Goal: Task Accomplishment & Management: Manage account settings

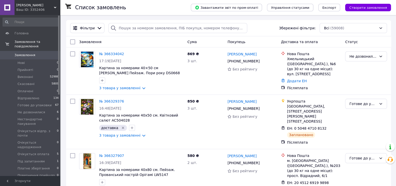
click at [17, 1] on div "Kontur Ваш ID: 3352406" at bounding box center [38, 7] width 46 height 15
click at [41, 6] on span "[PERSON_NAME]" at bounding box center [35, 5] width 38 height 5
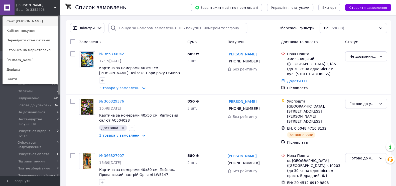
click at [32, 19] on link "Сайт [PERSON_NAME]" at bounding box center [30, 22] width 55 height 10
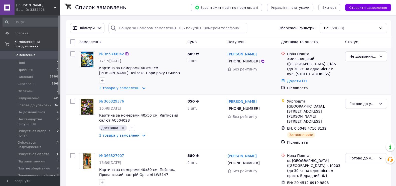
scroll to position [31, 0]
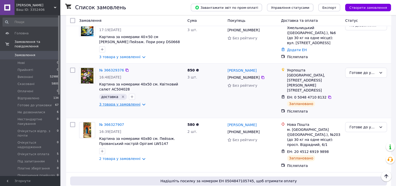
click at [118, 105] on link "3 товара у замовленні" at bounding box center [119, 104] width 41 height 4
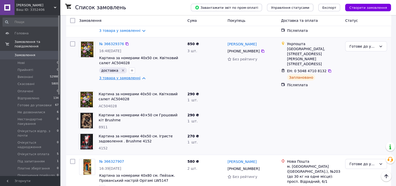
scroll to position [94, 0]
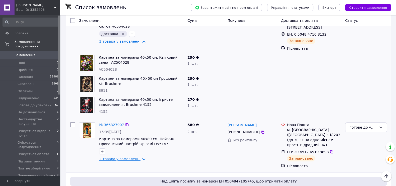
click at [120, 157] on link "2 товара у замовленні" at bounding box center [119, 159] width 41 height 4
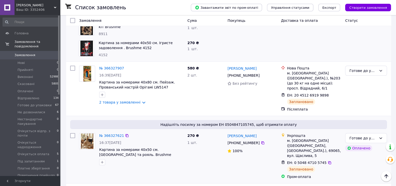
scroll to position [157, 0]
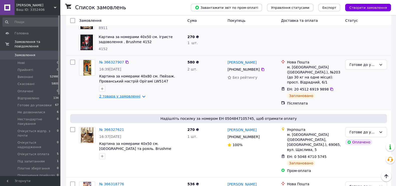
click at [106, 94] on link "2 товара у замовленні" at bounding box center [119, 96] width 41 height 4
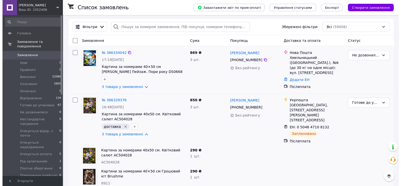
scroll to position [0, 0]
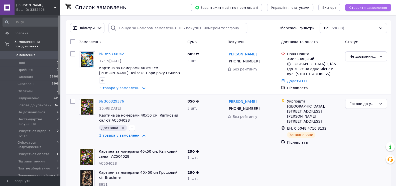
click at [363, 7] on span "Створити замовлення" at bounding box center [368, 8] width 38 height 4
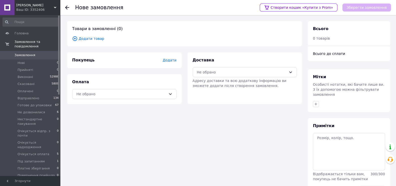
click at [90, 38] on span "Додати товар" at bounding box center [184, 39] width 225 height 6
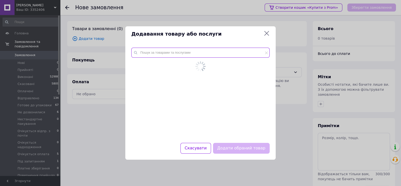
click at [158, 54] on input "text" at bounding box center [200, 53] width 138 height 10
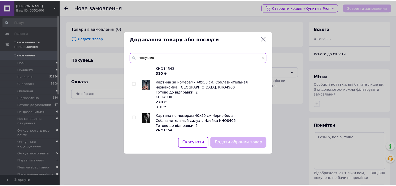
scroll to position [62, 0]
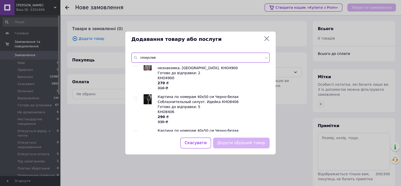
type input "спокуслив"
click at [136, 97] on input "checkbox" at bounding box center [135, 98] width 3 height 3
checkbox input "true"
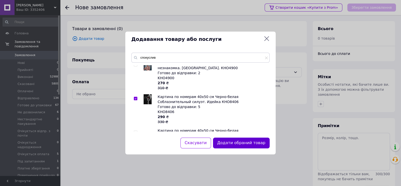
click at [230, 140] on button "Додати обраний товар" at bounding box center [241, 143] width 57 height 11
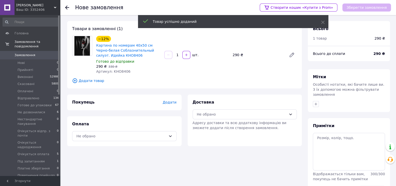
click at [169, 104] on span "Додати" at bounding box center [170, 102] width 14 height 4
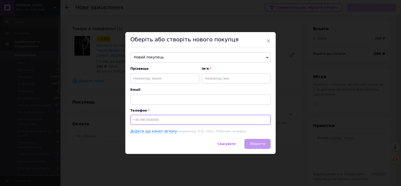
click at [159, 121] on input at bounding box center [200, 120] width 140 height 10
paste input "0632635373"
type input "0632635373"
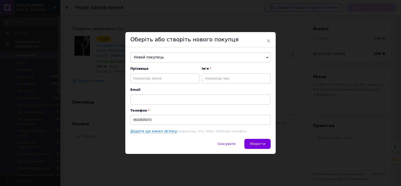
click at [166, 62] on span "Новий покупець" at bounding box center [200, 57] width 140 height 10
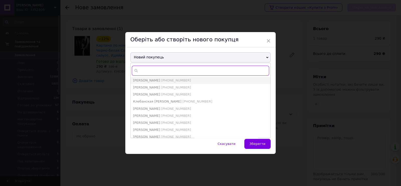
paste input "0632635373"
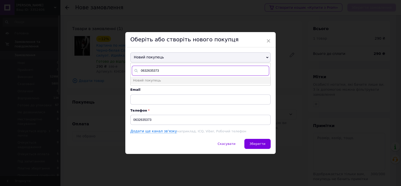
type input "0632635373"
drag, startPoint x: 134, startPoint y: 117, endPoint x: 133, endPoint y: 120, distance: 3.6
click at [134, 118] on input "0632635373" at bounding box center [200, 120] width 140 height 10
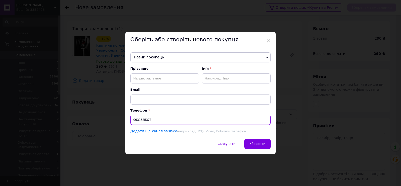
click at [131, 121] on input "0632635373" at bounding box center [200, 120] width 140 height 10
type input "[PHONE_NUMBER]"
click at [145, 68] on span "Прізвище" at bounding box center [164, 68] width 69 height 5
paste input "[PERSON_NAME]"
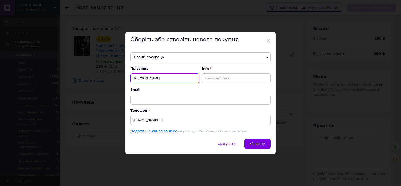
click at [147, 77] on input "[PERSON_NAME]" at bounding box center [164, 78] width 69 height 10
type input "[PERSON_NAME]"
click at [226, 81] on input "text" at bounding box center [236, 78] width 69 height 10
paste input "[PERSON_NAME]"
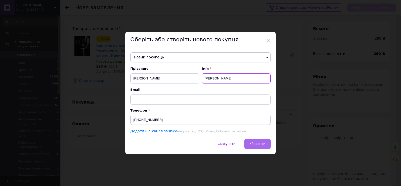
type input "[PERSON_NAME]"
click at [259, 142] on span "Зберегти" at bounding box center [258, 144] width 16 height 4
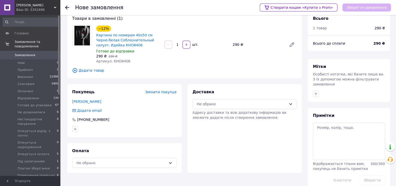
scroll to position [15, 0]
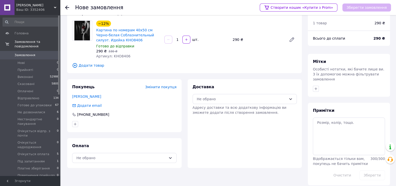
click at [116, 165] on div "Оплата Не обрано" at bounding box center [124, 153] width 114 height 30
click at [114, 159] on div "Не обрано" at bounding box center [121, 158] width 90 height 6
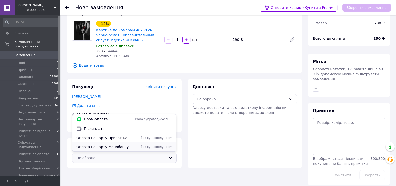
click at [110, 144] on div "Оплата на карту Монобанку без супроводу Prom" at bounding box center [124, 146] width 104 height 9
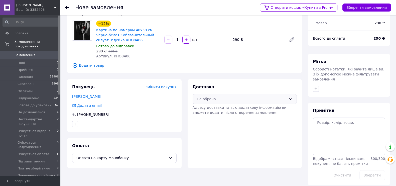
click at [225, 102] on div "Не обрано" at bounding box center [245, 99] width 104 height 10
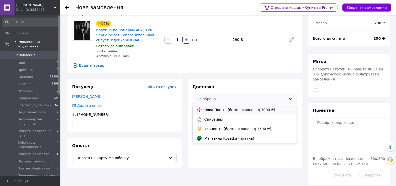
click at [219, 110] on span "Нова Пошта (безкоштовно від 3000 ₴)" at bounding box center [248, 109] width 88 height 5
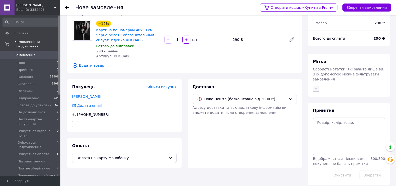
click at [316, 87] on icon "button" at bounding box center [316, 89] width 4 height 4
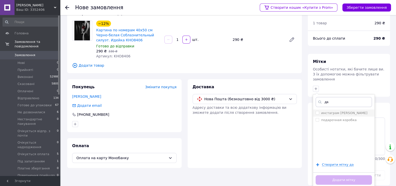
type input "да"
click at [335, 111] on label "инстаграм [PERSON_NAME]" at bounding box center [344, 113] width 46 height 4
checkbox input "true"
click at [347, 165] on div "да инстаграм [PERSON_NAME] подарочная коробка Створити мітку да Додати мітку" at bounding box center [344, 140] width 62 height 93
click at [347, 175] on button "Додати мітку" at bounding box center [344, 180] width 56 height 10
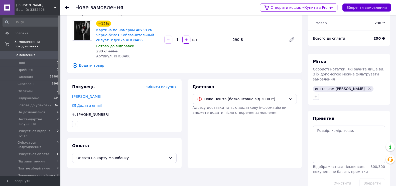
click at [367, 9] on button "Зберегти замовлення" at bounding box center [366, 8] width 49 height 8
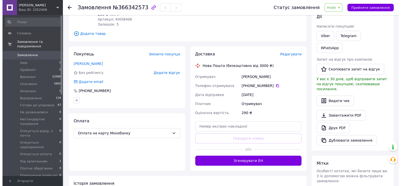
scroll to position [78, 0]
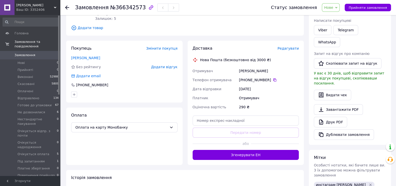
click at [291, 47] on span "Редагувати" at bounding box center [288, 48] width 21 height 4
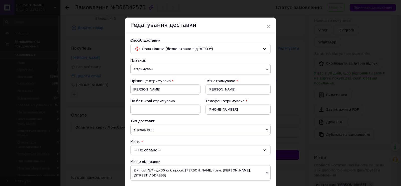
click at [142, 126] on span "У відділенні" at bounding box center [200, 130] width 140 height 11
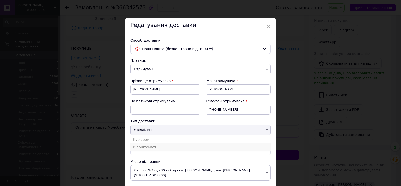
click at [145, 147] on li "В поштоматі" at bounding box center [200, 147] width 140 height 8
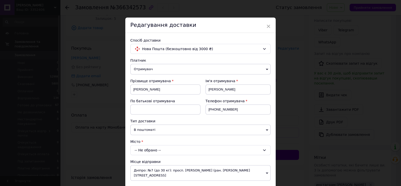
click at [156, 151] on div "-- Не обрано --" at bounding box center [200, 150] width 140 height 10
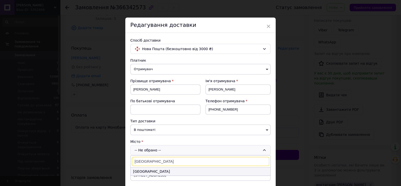
type input "[GEOGRAPHIC_DATA]"
click at [151, 172] on li "[GEOGRAPHIC_DATA]" at bounding box center [201, 171] width 140 height 8
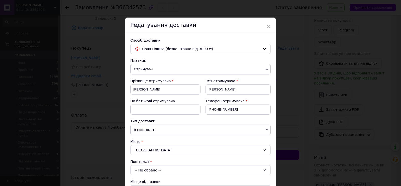
click at [150, 172] on div "-- Не обрано --" at bounding box center [200, 170] width 140 height 10
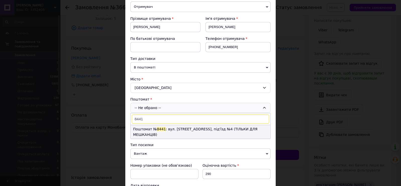
type input "8441"
click at [153, 128] on li "Поштомат № 8441 : вул. [STREET_ADDRESS], під'їзд №4 (ТІЛЬКИ ДЛЯ МЕШКАНЦІВ)" at bounding box center [201, 132] width 140 height 14
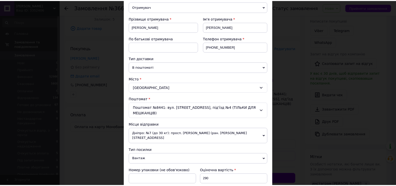
scroll to position [155, 0]
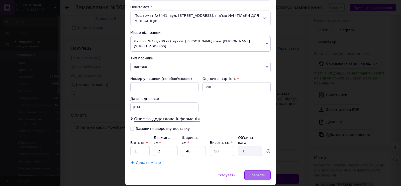
click at [258, 173] on span "Зберегти" at bounding box center [258, 175] width 16 height 4
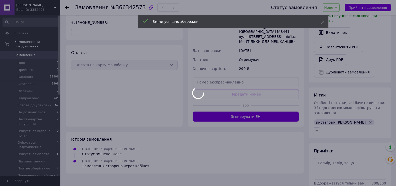
scroll to position [141, 0]
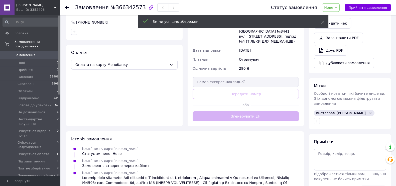
click at [266, 113] on div "Доставка Редагувати Нова Пошта (безкоштовно від 3000 ₴) Отримувач [PERSON_NAME]…" at bounding box center [246, 52] width 106 height 138
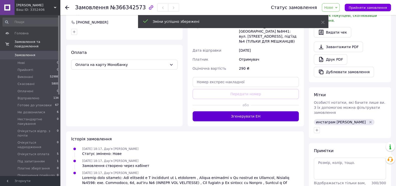
click at [269, 111] on button "Згенерувати ЕН" at bounding box center [246, 116] width 106 height 10
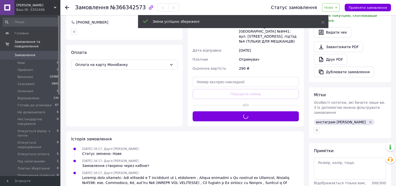
click at [332, 7] on span "Нове" at bounding box center [328, 8] width 9 height 4
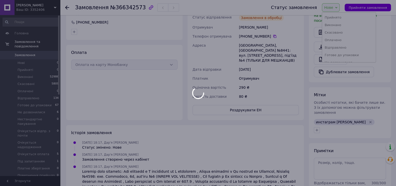
click at [350, 56] on div at bounding box center [198, 93] width 396 height 186
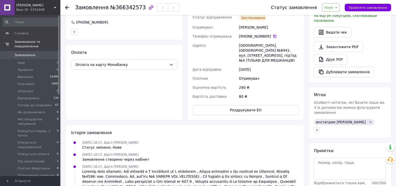
click at [343, 21] on div "[PERSON_NAME] покупцеві Viber Telegram WhatsApp Запит на відгук про компанію   …" at bounding box center [350, 12] width 72 height 132
click at [340, 6] on span "Нове" at bounding box center [331, 7] width 18 height 9
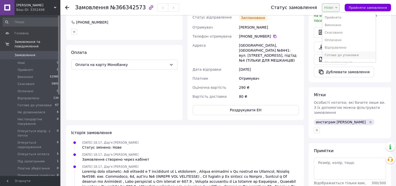
click at [348, 57] on li "Готове до упаковки" at bounding box center [349, 55] width 54 height 8
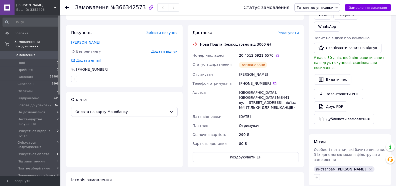
scroll to position [15, 0]
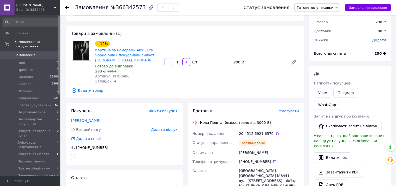
click at [31, 53] on span "Замовлення" at bounding box center [25, 55] width 21 height 5
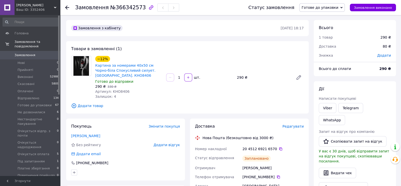
click at [31, 53] on span "Замовлення" at bounding box center [25, 55] width 21 height 5
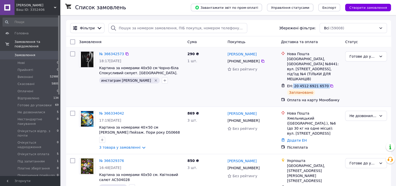
drag, startPoint x: 336, startPoint y: 76, endPoint x: 322, endPoint y: 76, distance: 13.8
click at [294, 83] on div "ЕН: 20 4512 6921 6570" at bounding box center [314, 86] width 55 height 6
click at [330, 84] on icon at bounding box center [332, 86] width 4 height 4
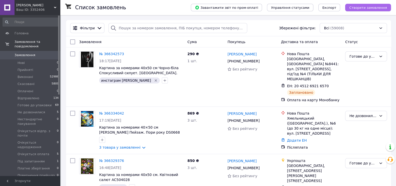
click at [371, 8] on span "Створити замовлення" at bounding box center [368, 8] width 38 height 4
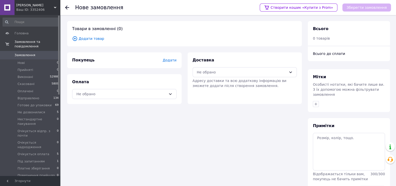
click at [95, 42] on div "Товари в замовленні (0) Додати товар" at bounding box center [184, 33] width 235 height 25
click at [98, 39] on span "Додати товар" at bounding box center [184, 39] width 225 height 6
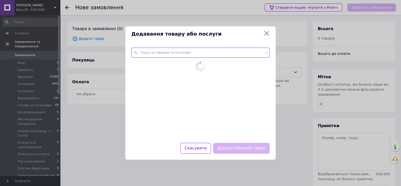
click at [195, 58] on input "text" at bounding box center [200, 53] width 138 height 10
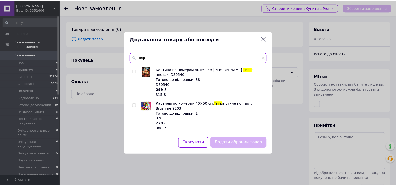
scroll to position [282, 0]
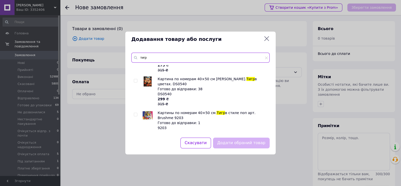
type input "тигр"
click at [135, 79] on input "checkbox" at bounding box center [135, 80] width 3 height 3
checkbox input "true"
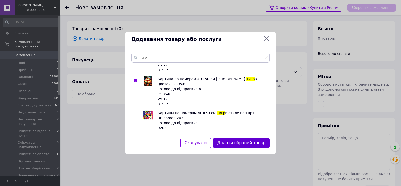
click at [246, 141] on button "Додати обраний товар" at bounding box center [241, 143] width 57 height 11
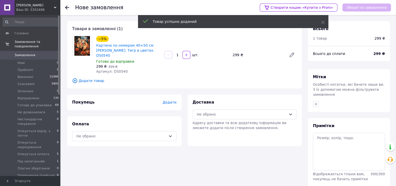
click at [172, 100] on span "Додати" at bounding box center [170, 102] width 14 height 4
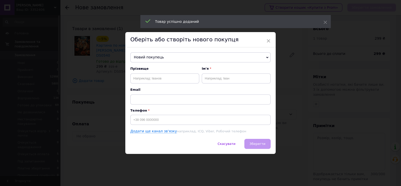
click at [156, 55] on span "Новий покупець" at bounding box center [200, 57] width 140 height 10
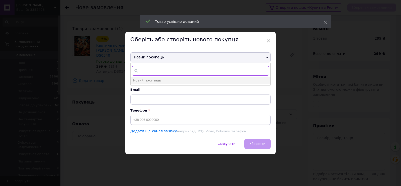
paste input "0961192030"
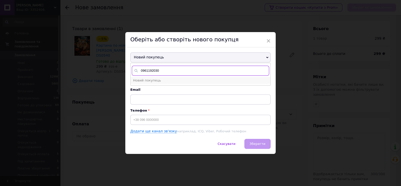
type input "0961192030"
drag, startPoint x: 153, startPoint y: 78, endPoint x: 147, endPoint y: 114, distance: 36.9
click at [153, 78] on span "Новий покупець" at bounding box center [147, 80] width 28 height 4
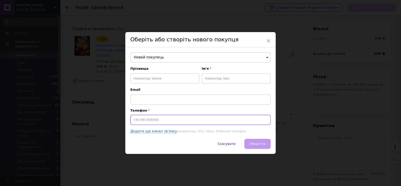
drag, startPoint x: 147, startPoint y: 118, endPoint x: 162, endPoint y: 114, distance: 16.3
click at [147, 118] on input at bounding box center [200, 120] width 140 height 10
paste input "0961192030"
type input "[PHONE_NUMBER]"
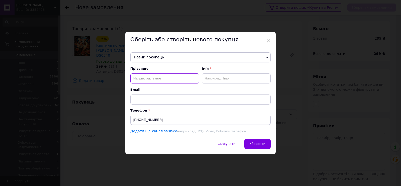
click at [145, 77] on input "text" at bounding box center [164, 78] width 69 height 10
paste input "[PERSON_NAME]"
click at [152, 80] on input "[PERSON_NAME]" at bounding box center [164, 78] width 69 height 10
type input "Лейба"
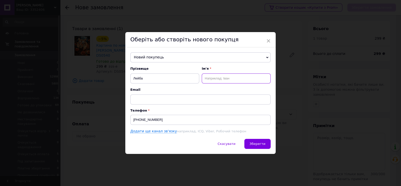
paste input "[PERSON_NAME]"
click at [219, 79] on input "text" at bounding box center [236, 78] width 69 height 10
type input "[PERSON_NAME]"
click at [261, 147] on button "Зберегти" at bounding box center [257, 144] width 26 height 10
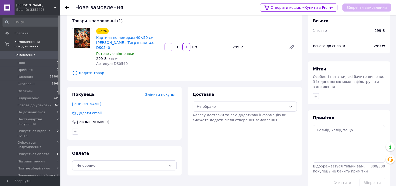
scroll to position [15, 0]
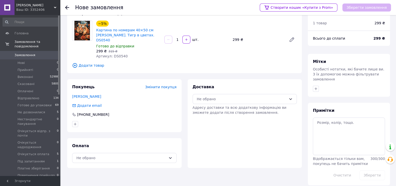
click at [84, 159] on div "Оплата Не обрано" at bounding box center [124, 153] width 114 height 30
click at [81, 155] on div "Не обрано" at bounding box center [121, 158] width 90 height 6
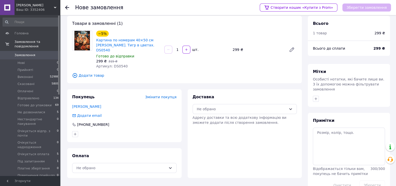
scroll to position [0, 0]
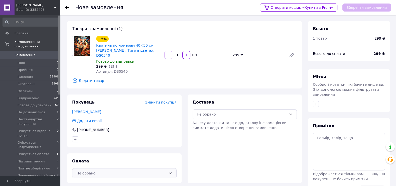
click at [108, 170] on div "Не обрано" at bounding box center [121, 173] width 90 height 6
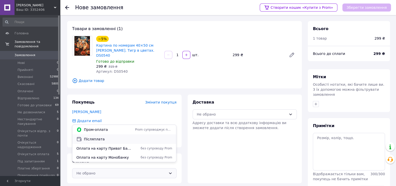
click at [100, 135] on div "Післяплата" at bounding box center [124, 139] width 104 height 10
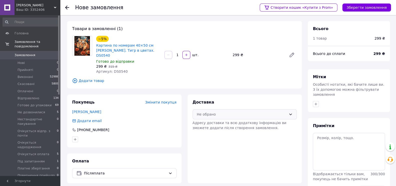
click at [212, 111] on div "Не обрано" at bounding box center [242, 114] width 90 height 6
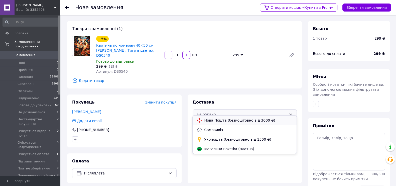
click at [224, 121] on span "Нова Пошта (безкоштовно від 3000 ₴)" at bounding box center [248, 120] width 88 height 5
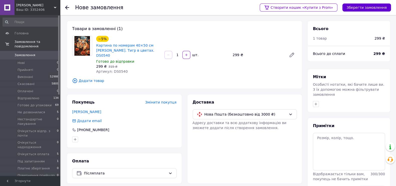
click at [372, 4] on button "Зберегти замовлення" at bounding box center [366, 8] width 49 height 8
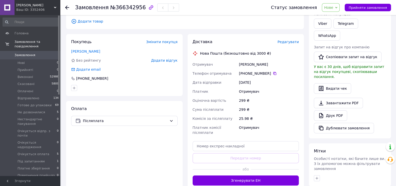
scroll to position [94, 0]
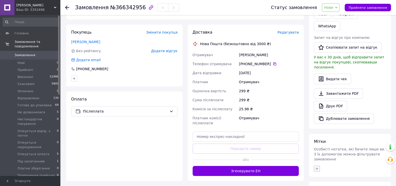
click at [316, 167] on icon "button" at bounding box center [317, 169] width 4 height 4
type input "даш"
checkbox input "true"
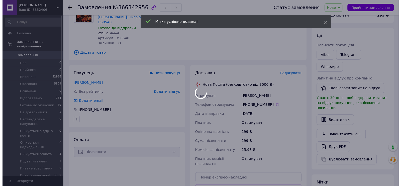
scroll to position [44, 0]
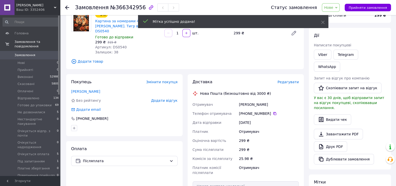
click at [290, 80] on span "Редагувати" at bounding box center [288, 82] width 21 height 4
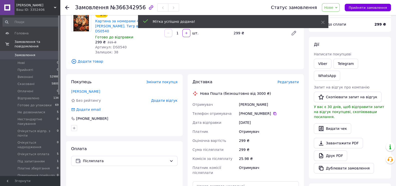
click at [289, 79] on div "Редагувати" at bounding box center [288, 81] width 21 height 5
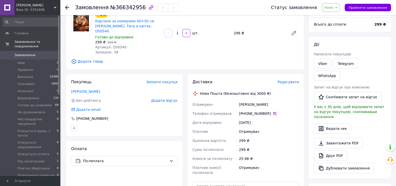
click at [289, 80] on span "Редагувати" at bounding box center [288, 82] width 21 height 4
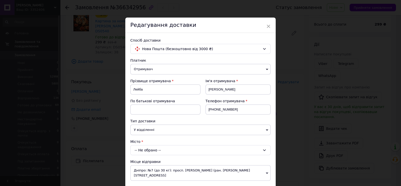
click at [148, 147] on div "-- Не обрано --" at bounding box center [200, 150] width 140 height 10
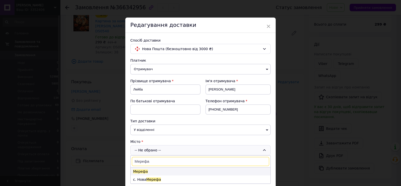
type input "Мерефа"
click at [154, 171] on li "Мерефа" at bounding box center [201, 171] width 140 height 8
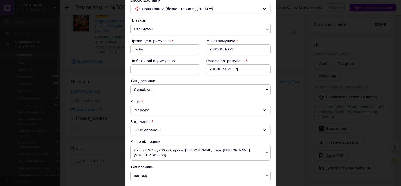
scroll to position [62, 0]
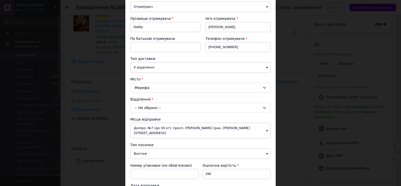
click at [145, 107] on div "-- Не обрано --" at bounding box center [200, 108] width 140 height 10
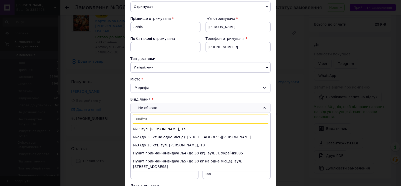
drag, startPoint x: 154, startPoint y: 130, endPoint x: 158, endPoint y: 131, distance: 4.0
click at [154, 130] on li "№1: вул. [PERSON_NAME], 1в" at bounding box center [201, 129] width 140 height 8
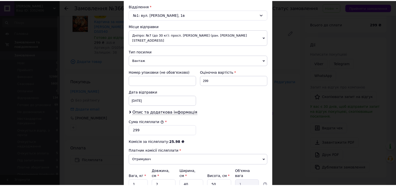
scroll to position [188, 0]
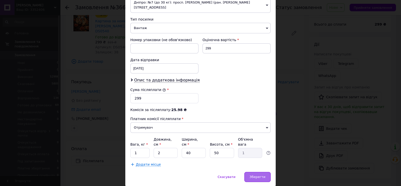
click at [254, 172] on div "Зберегти" at bounding box center [257, 177] width 26 height 10
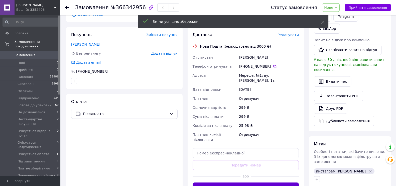
scroll to position [107, 0]
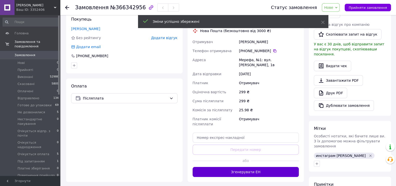
click at [250, 167] on button "Згенерувати ЕН" at bounding box center [246, 172] width 106 height 10
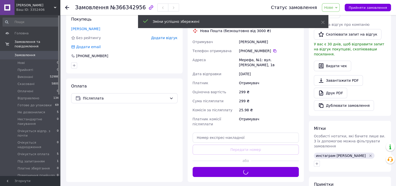
click at [337, 7] on icon at bounding box center [336, 8] width 2 height 2
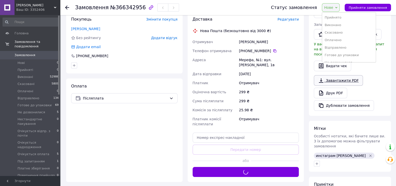
drag, startPoint x: 346, startPoint y: 55, endPoint x: 341, endPoint y: 65, distance: 10.8
click at [346, 56] on li "Готове до упаковки" at bounding box center [349, 55] width 54 height 8
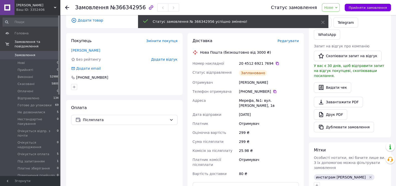
scroll to position [44, 0]
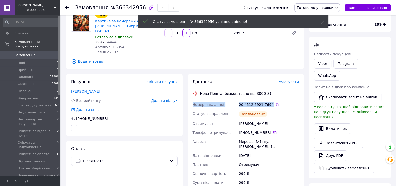
copy div "Номер накладної 20 4512 6921 7694"
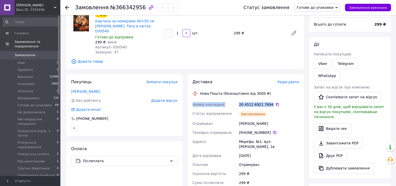
drag, startPoint x: 190, startPoint y: 98, endPoint x: 268, endPoint y: 95, distance: 78.2
click at [268, 95] on div "Доставка Редагувати Нова Пошта (безкоштовно від 3000 ₴) Номер накладної 20 4512…" at bounding box center [246, 156] width 116 height 164
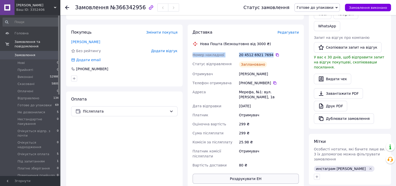
scroll to position [107, 0]
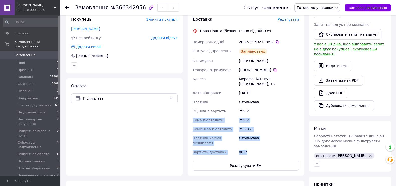
copy div "Сума післяплати 299 ₴ Комісія за післяплату 25.98 ₴ Платник комісії післяплати …"
drag, startPoint x: 227, startPoint y: 134, endPoint x: 191, endPoint y: 110, distance: 43.0
click at [192, 110] on div "Номер накладної 20 4512 6921 7694   Статус відправлення Заплановано Отримувач […" at bounding box center [246, 96] width 108 height 119
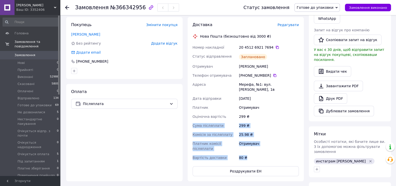
scroll to position [44, 0]
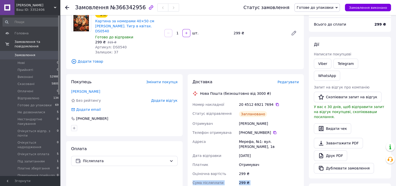
click at [46, 53] on span "0" at bounding box center [53, 55] width 14 height 5
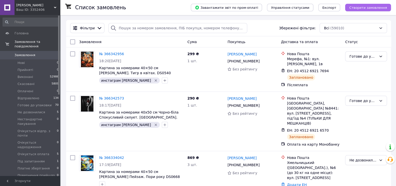
click at [375, 9] on span "Створити замовлення" at bounding box center [368, 8] width 38 height 4
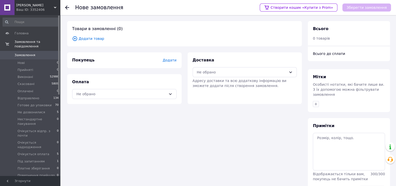
click at [169, 61] on span "Додати" at bounding box center [170, 60] width 14 height 4
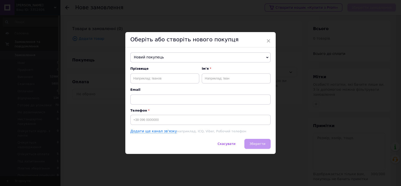
click at [160, 54] on span "Новий покупець" at bounding box center [200, 57] width 140 height 10
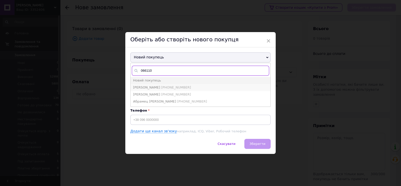
type input "066110"
click at [174, 84] on li "[PERSON_NAME] [PHONE_NUMBER]" at bounding box center [201, 87] width 140 height 7
type input "[PERSON_NAME]"
type input "[PHONE_NUMBER]"
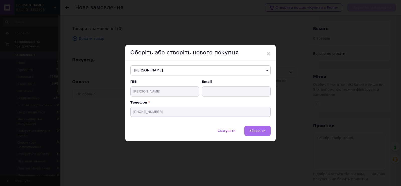
click at [256, 131] on span "Зберегти" at bounding box center [258, 131] width 16 height 4
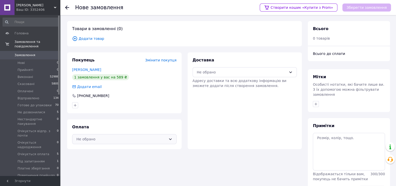
click at [114, 140] on div "Не обрано" at bounding box center [121, 139] width 90 height 6
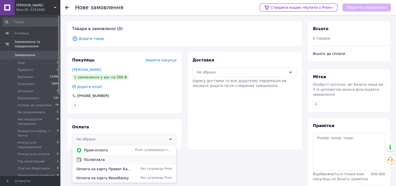
click at [106, 160] on span "Післяплата" at bounding box center [128, 159] width 88 height 5
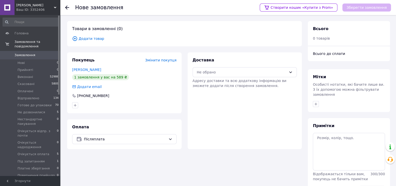
click at [86, 38] on span "Додати товар" at bounding box center [184, 39] width 225 height 6
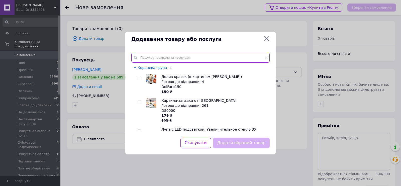
click at [163, 57] on input "text" at bounding box center [200, 58] width 138 height 10
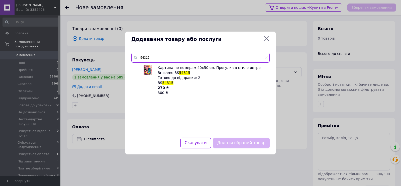
type input "54315"
click at [136, 69] on input "checkbox" at bounding box center [135, 69] width 3 height 3
checkbox input "true"
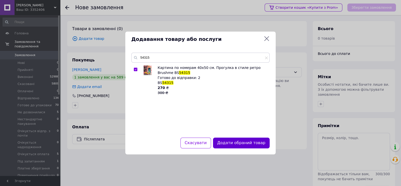
click at [250, 144] on button "Додати обраний товар" at bounding box center [241, 143] width 57 height 11
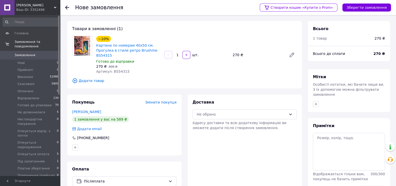
click at [81, 80] on span "Додати товар" at bounding box center [184, 81] width 225 height 6
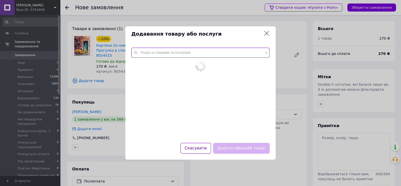
click at [149, 54] on input "text" at bounding box center [200, 53] width 138 height 10
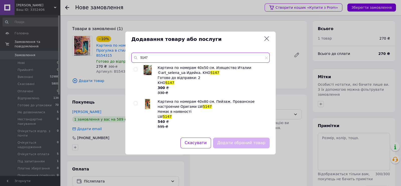
type input "5147"
click at [135, 68] on span at bounding box center [136, 70] width 4 height 4
click at [135, 68] on input "checkbox" at bounding box center [135, 69] width 3 height 3
checkbox input "true"
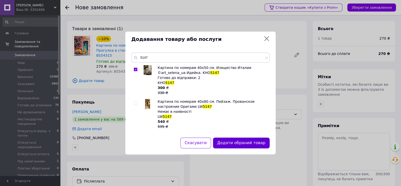
click at [234, 144] on button "Додати обраний товар" at bounding box center [241, 143] width 57 height 11
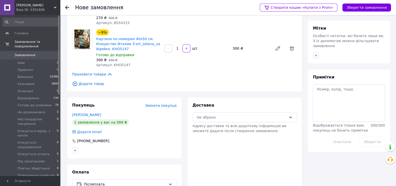
scroll to position [63, 0]
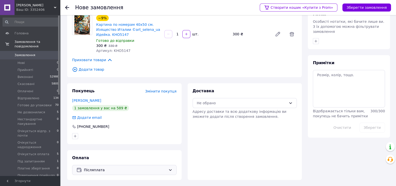
click at [95, 168] on span "Післяплата" at bounding box center [125, 170] width 82 height 6
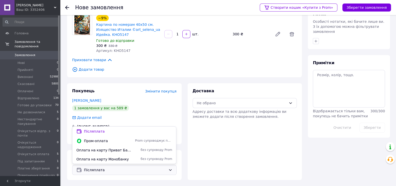
click at [94, 167] on span "Післяплата" at bounding box center [125, 170] width 82 height 6
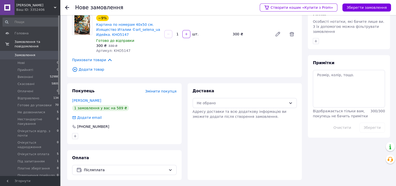
drag, startPoint x: 244, startPoint y: 102, endPoint x: 243, endPoint y: 108, distance: 6.2
click at [244, 103] on div "Не обрано" at bounding box center [242, 103] width 90 height 6
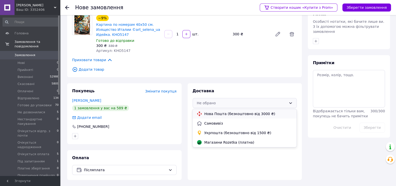
click at [241, 112] on span "Нова Пошта (безкоштовно від 3000 ₴)" at bounding box center [248, 113] width 88 height 5
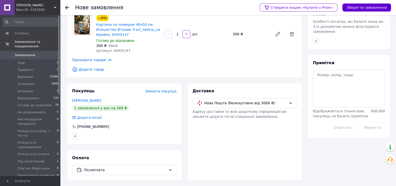
click at [361, 5] on button "Зберегти замовлення" at bounding box center [366, 8] width 49 height 8
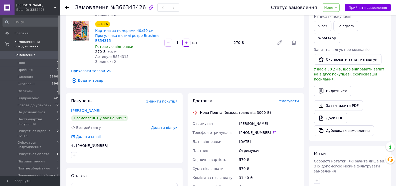
scroll to position [94, 0]
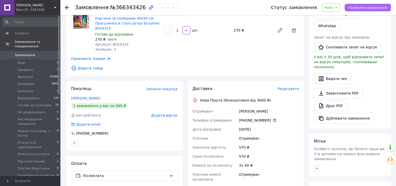
click at [388, 4] on button "Прийняти замовлення" at bounding box center [368, 8] width 46 height 8
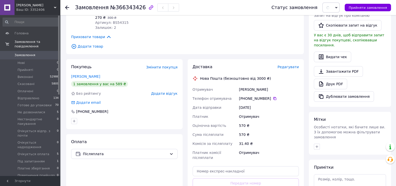
scroll to position [126, 0]
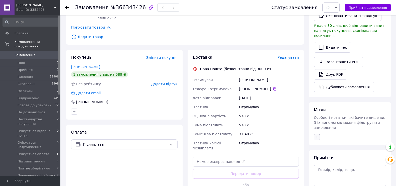
click at [317, 133] on div at bounding box center [350, 137] width 74 height 8
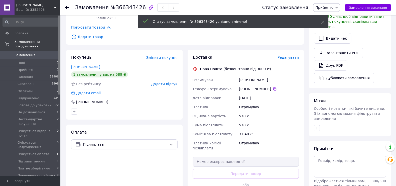
click at [316, 116] on div "Всього 2 товари 570 ₴ Знижка Додати Всього до сплати 570 ₴ Дії Написати покупце…" at bounding box center [350, 51] width 82 height 313
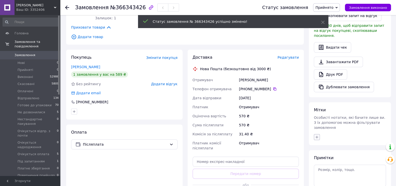
click at [316, 135] on icon "button" at bounding box center [317, 137] width 4 height 4
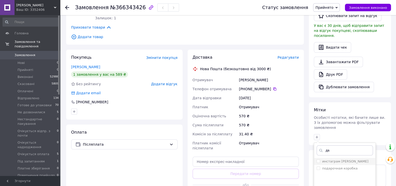
type input "да"
click at [337, 159] on label "инстаграм [PERSON_NAME]" at bounding box center [345, 161] width 46 height 4
checkbox input "true"
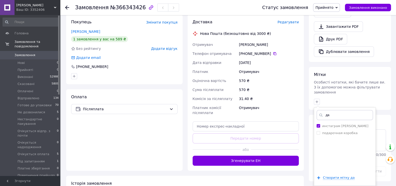
scroll to position [204, 0]
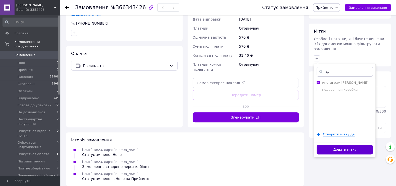
click at [350, 145] on button "Додати мітку" at bounding box center [345, 150] width 56 height 10
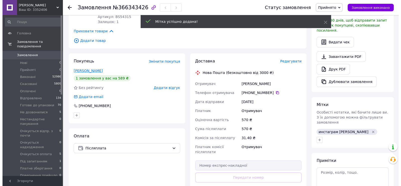
scroll to position [79, 0]
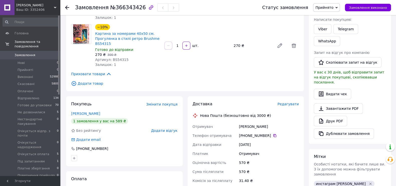
click at [285, 104] on span "Редагувати" at bounding box center [288, 104] width 21 height 4
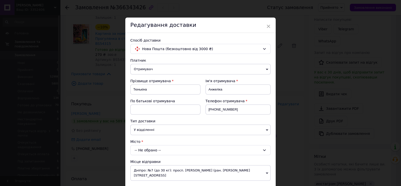
click at [148, 147] on div "-- Не обрано --" at bounding box center [200, 150] width 140 height 10
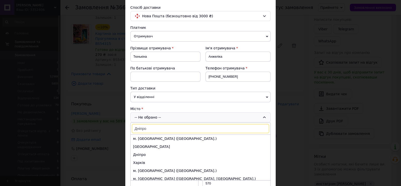
scroll to position [62, 0]
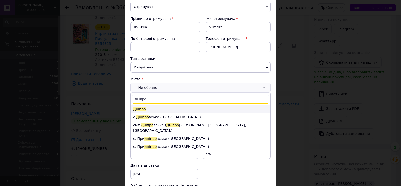
type input "Дніпро"
click at [142, 108] on span "Дніпро" at bounding box center [139, 109] width 13 height 4
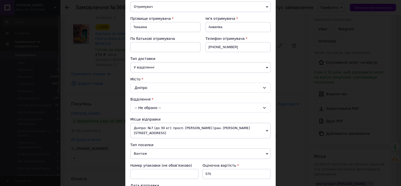
click at [148, 109] on div "-- Не обрано --" at bounding box center [200, 108] width 140 height 10
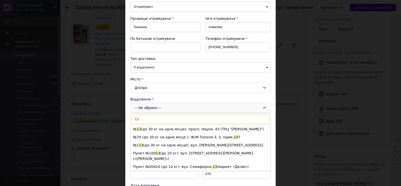
type input "13"
click at [159, 127] on li "№ 13 (до 30 кг на одне місце): просп. Науки, 43 (ТРЦ "[PERSON_NAME]")" at bounding box center [201, 129] width 140 height 8
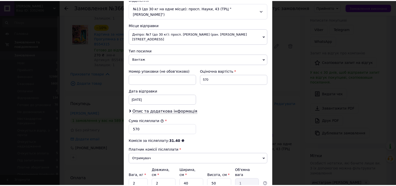
scroll to position [188, 0]
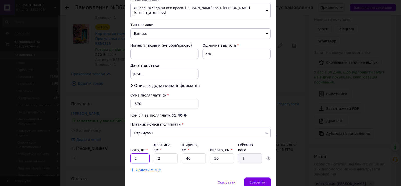
drag, startPoint x: 136, startPoint y: 142, endPoint x: 133, endPoint y: 142, distance: 2.8
click at [133, 153] on input "2" at bounding box center [139, 158] width 19 height 10
drag, startPoint x: 163, startPoint y: 141, endPoint x: 156, endPoint y: 142, distance: 7.1
click at [156, 153] on input "2" at bounding box center [166, 158] width 24 height 10
type input "3"
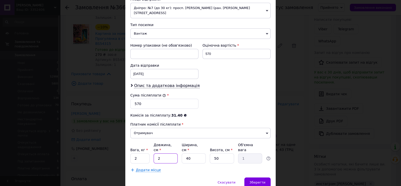
type input "1.5"
type input "3"
drag, startPoint x: 137, startPoint y: 140, endPoint x: 134, endPoint y: 141, distance: 2.9
click at [134, 153] on input "2" at bounding box center [139, 158] width 19 height 10
type input "1.2"
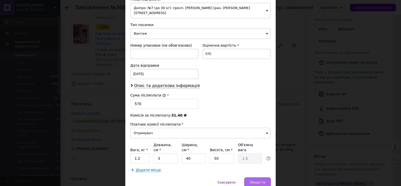
click at [259, 180] on span "Зберегти" at bounding box center [258, 182] width 16 height 4
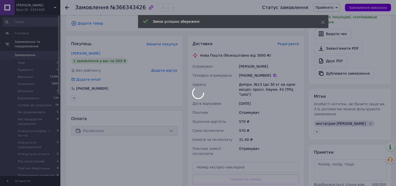
scroll to position [230, 0]
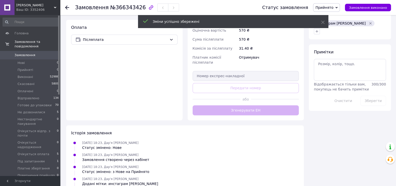
click at [276, 100] on div "Доставка Редагувати Нова Пошта (безкоштовно від 3000 ₴) Отримувач [PERSON_NAME]…" at bounding box center [246, 32] width 106 height 165
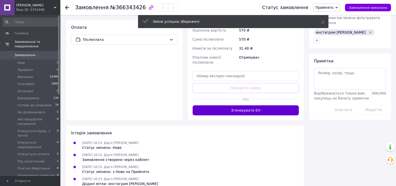
click at [281, 105] on button "Згенерувати ЕН" at bounding box center [246, 110] width 106 height 10
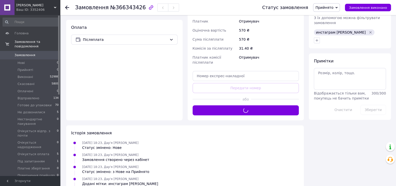
click at [333, 9] on span "Прийнято" at bounding box center [324, 8] width 18 height 4
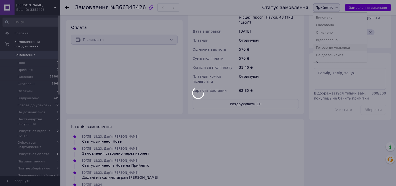
click at [349, 47] on body "[PERSON_NAME] Ваш ID: 3352406 Сайт [PERSON_NAME] Кабінет покупця Перевірити ста…" at bounding box center [198, 4] width 396 height 469
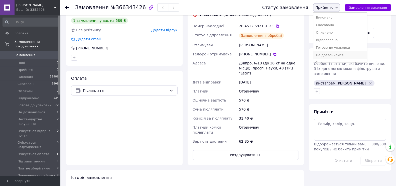
scroll to position [168, 0]
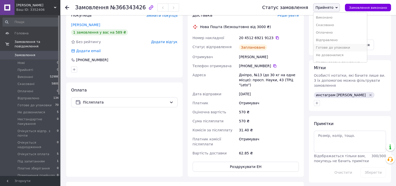
click at [330, 50] on li "Готове до упаковки" at bounding box center [340, 48] width 54 height 8
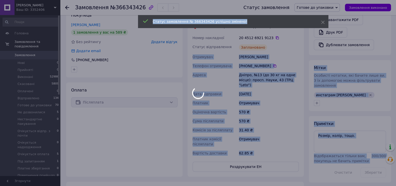
drag, startPoint x: 199, startPoint y: 40, endPoint x: 274, endPoint y: 43, distance: 75.7
click at [276, 44] on body "[PERSON_NAME] Ваш ID: 3352406 Сайт [PERSON_NAME] Кабінет покупця Перевірити ста…" at bounding box center [198, 72] width 396 height 481
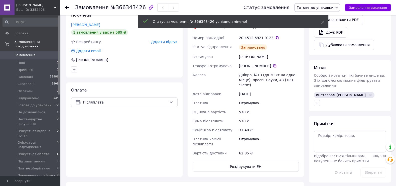
click at [278, 36] on div "20 4512 6921 9123" at bounding box center [269, 37] width 60 height 5
drag, startPoint x: 283, startPoint y: 39, endPoint x: 194, endPoint y: 38, distance: 89.7
click at [194, 38] on div "Номер накладної 20 4512 6921 9123   Статус відправлення Заплановано Отримувач […" at bounding box center [246, 95] width 108 height 124
copy div "Номер накладної 20 4512 6921 9123"
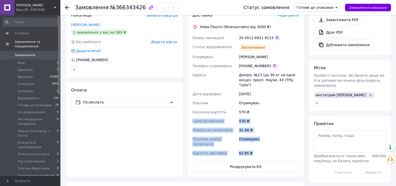
drag, startPoint x: 254, startPoint y: 146, endPoint x: 190, endPoint y: 117, distance: 69.8
click at [190, 117] on div "Доставка Редагувати Нова Пошта (безкоштовно від 3000 ₴) Номер накладної 20 4512…" at bounding box center [246, 92] width 116 height 169
copy div "Сума післяплати 570 ₴ Комісія за післяплату 31.40 ₴ Платник комісії післяплати …"
